Goal: Book appointment/travel/reservation

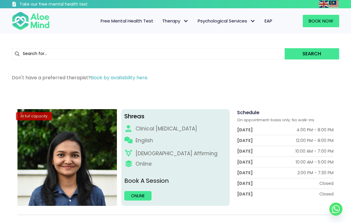
click at [132, 57] on input "text" at bounding box center [148, 53] width 273 height 11
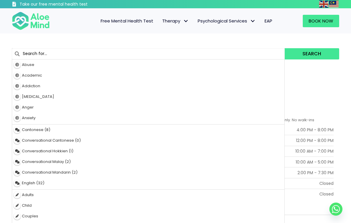
type input "family"
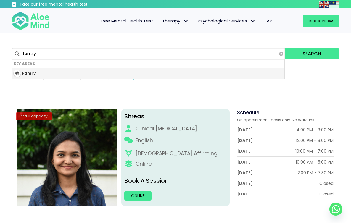
click at [106, 75] on div "Fami ly" at bounding box center [148, 73] width 272 height 11
type input "Family"
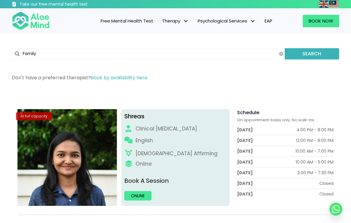
click at [314, 53] on button "Search" at bounding box center [312, 53] width 54 height 11
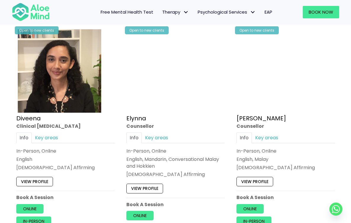
scroll to position [546, 0]
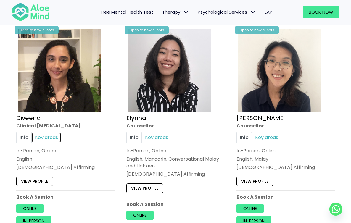
click at [49, 137] on link "Key areas" at bounding box center [47, 138] width 30 height 10
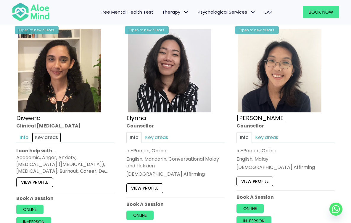
scroll to position [558, 0]
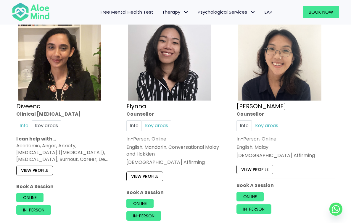
click at [160, 122] on link "Key areas" at bounding box center [157, 126] width 30 height 10
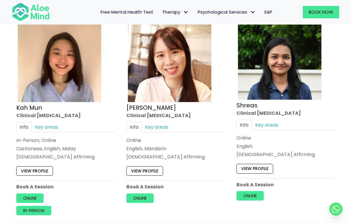
scroll to position [993, 0]
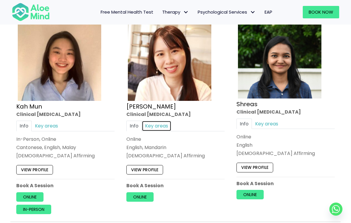
click at [159, 121] on link "Key areas" at bounding box center [157, 126] width 30 height 10
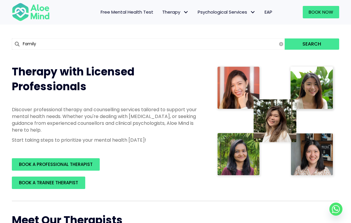
scroll to position [0, 0]
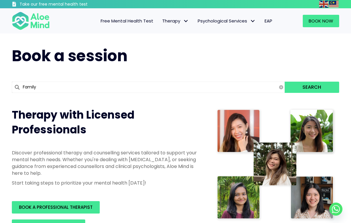
click at [72, 86] on input "Family" at bounding box center [148, 87] width 273 height 11
type input "m"
type input "major Depressive Disorder (MDD)"
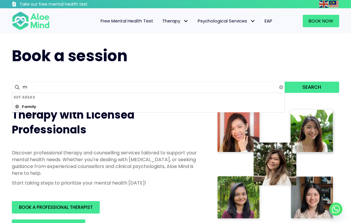
type input "ma"
type input "marriage"
click at [285, 82] on button "Search" at bounding box center [312, 87] width 54 height 11
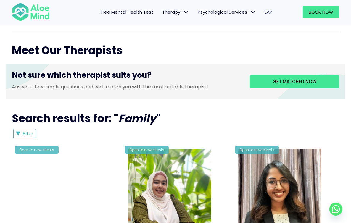
scroll to position [214, 0]
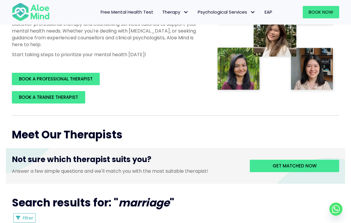
scroll to position [204, 0]
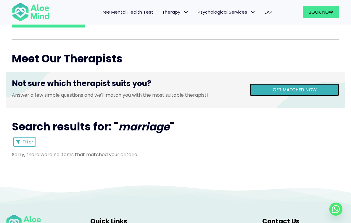
click at [303, 90] on span "Get matched now" at bounding box center [295, 90] width 44 height 6
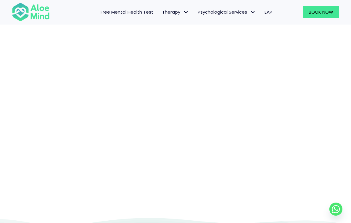
scroll to position [61, 0]
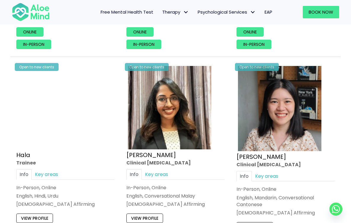
scroll to position [540, 0]
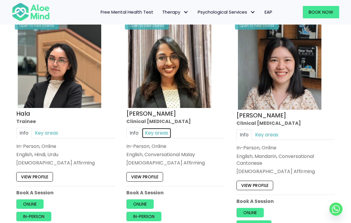
click at [164, 133] on link "Key areas" at bounding box center [157, 133] width 30 height 10
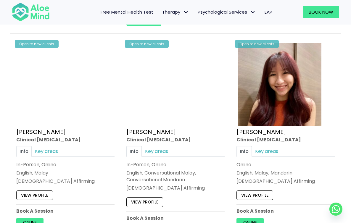
scroll to position [966, 0]
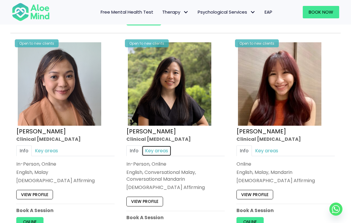
click at [165, 151] on link "Key areas" at bounding box center [157, 151] width 30 height 10
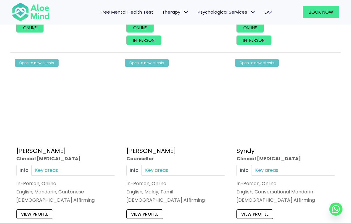
scroll to position [1622, 0]
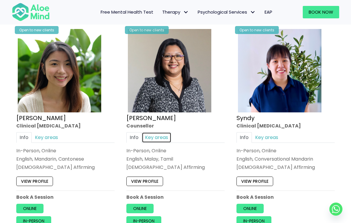
click at [162, 138] on link "Key areas" at bounding box center [157, 137] width 30 height 10
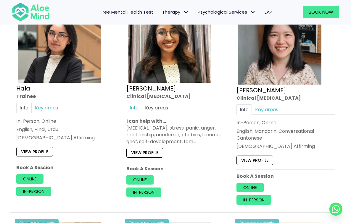
scroll to position [552, 0]
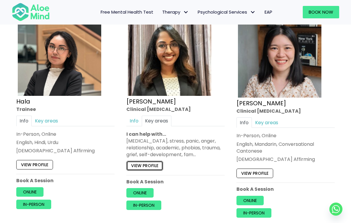
click at [148, 165] on link "View profile" at bounding box center [144, 165] width 37 height 9
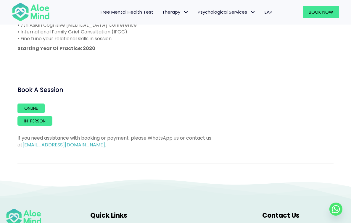
scroll to position [394, 0]
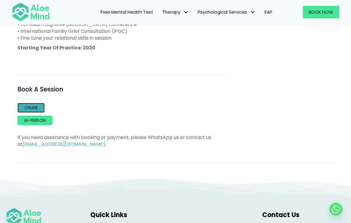
click at [38, 103] on link "Online" at bounding box center [30, 107] width 27 height 9
